Goal: Information Seeking & Learning: Learn about a topic

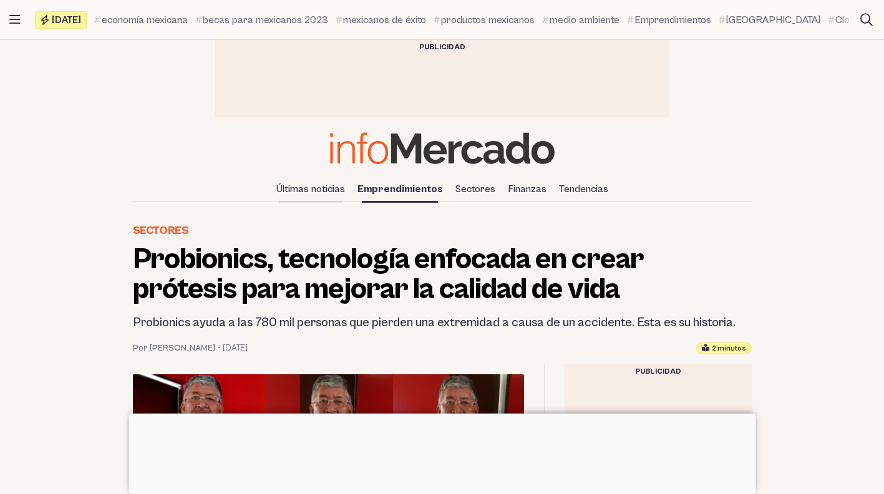
click at [315, 189] on link "Últimas noticias" at bounding box center [311, 189] width 79 height 21
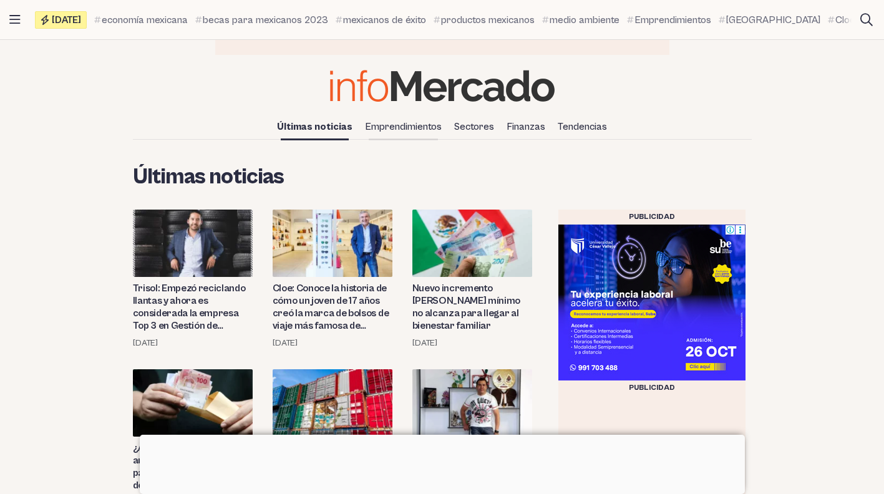
click at [405, 134] on link "Emprendimientos" at bounding box center [403, 126] width 87 height 21
